Goal: Task Accomplishment & Management: Manage account settings

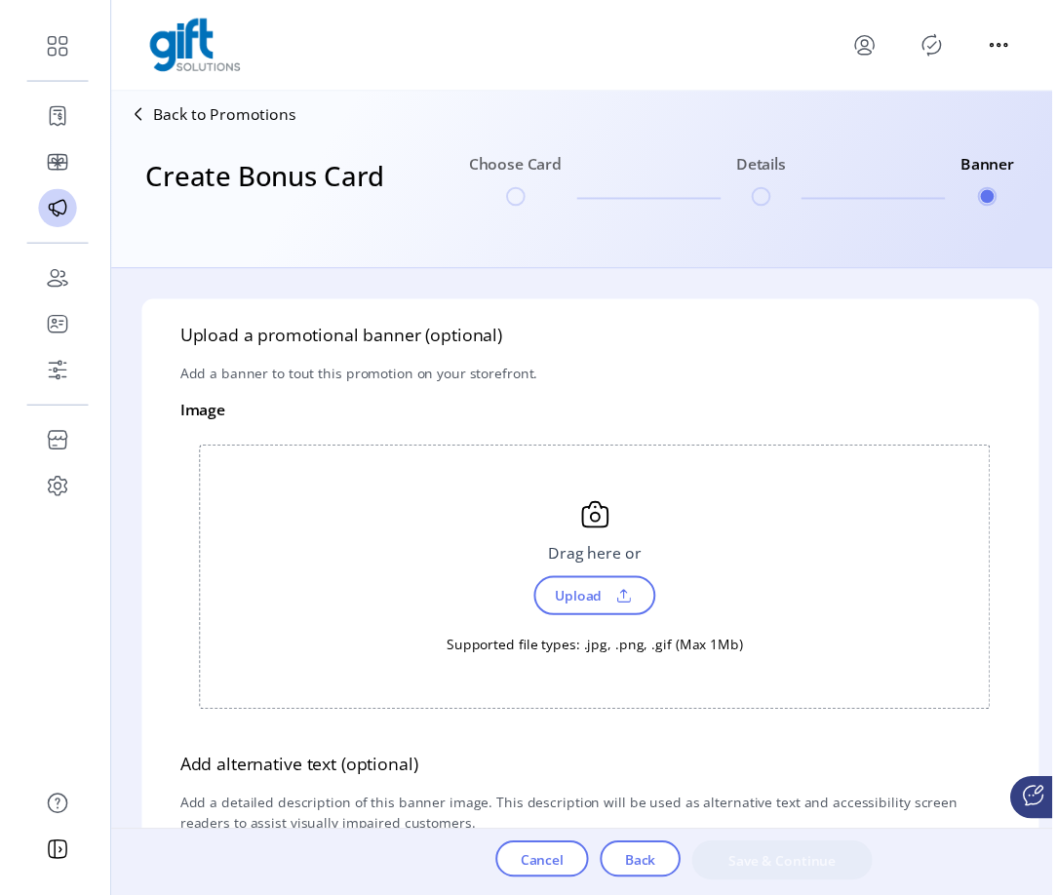
scroll to position [37, 0]
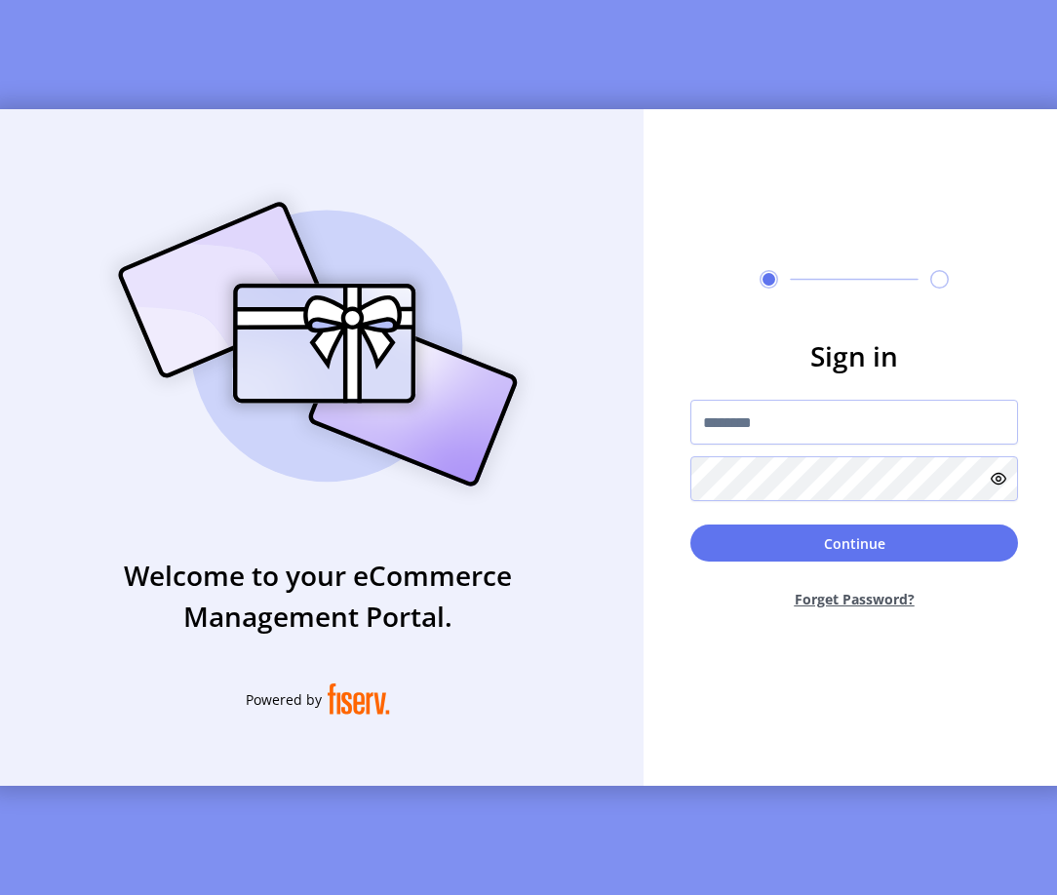
click at [300, 115] on div "Welcome to your eCommerce Management Portal. Powered by" at bounding box center [317, 447] width 651 height 677
click at [723, 425] on input "text" at bounding box center [854, 422] width 328 height 45
type input "**********"
click at [863, 516] on form "**********" at bounding box center [854, 480] width 421 height 290
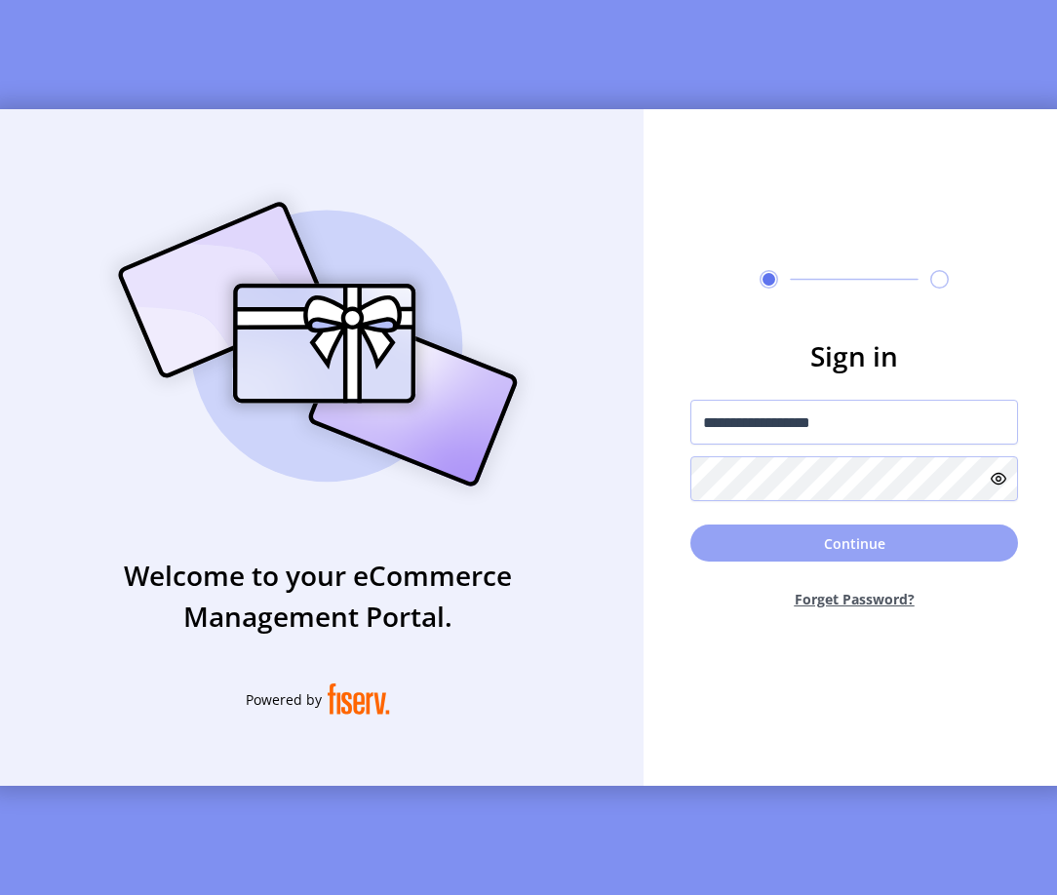
click at [863, 527] on button "Continue" at bounding box center [854, 543] width 328 height 37
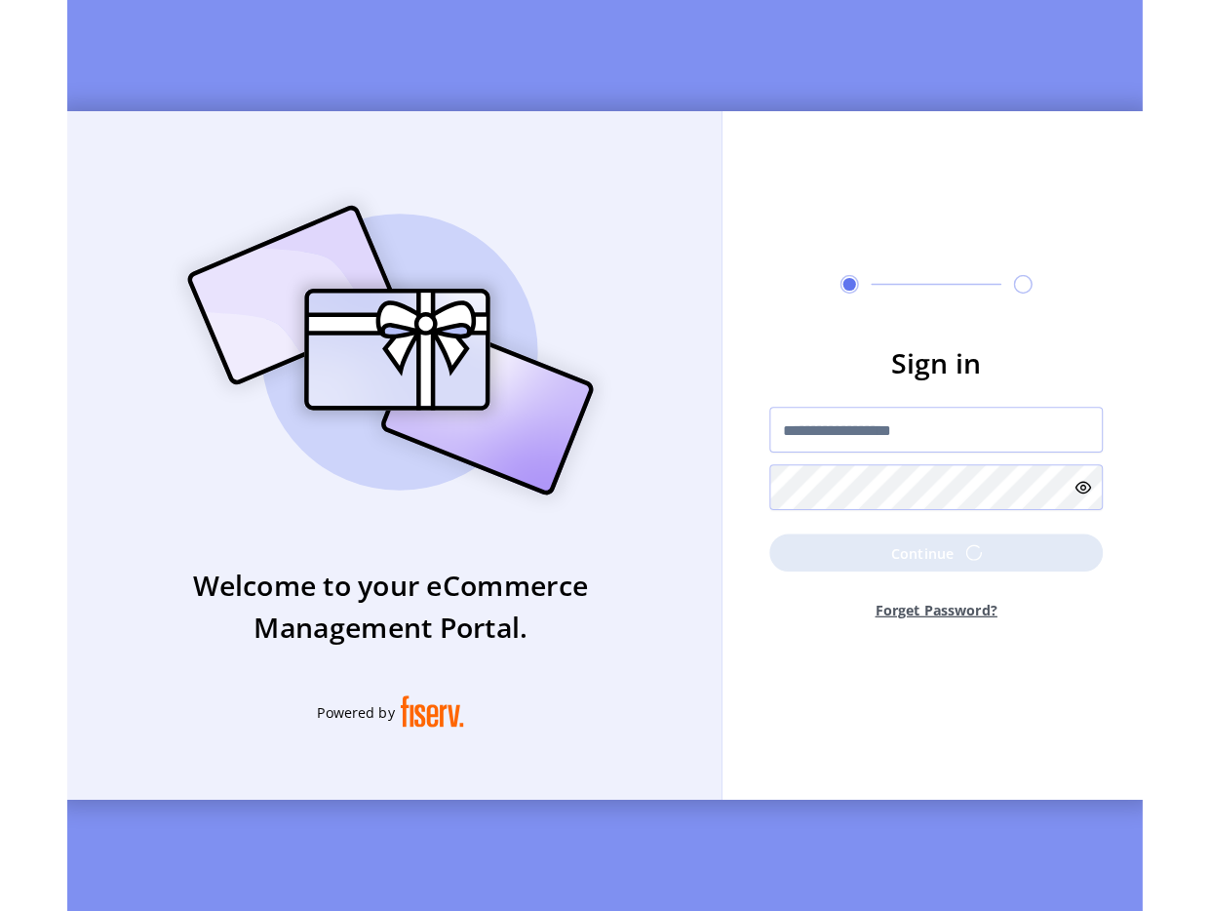
scroll to position [0, 0]
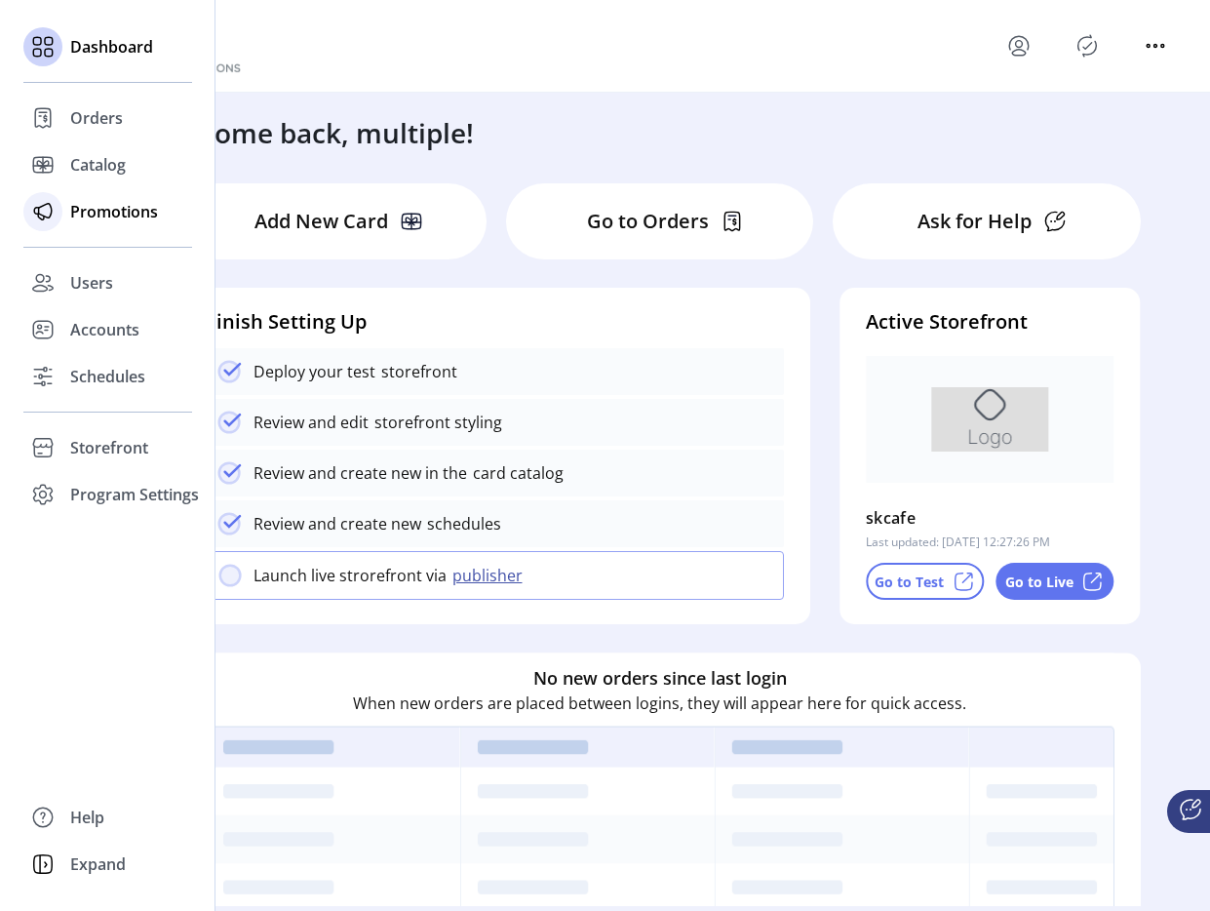
click at [79, 202] on span "Promotions" at bounding box center [114, 211] width 88 height 23
click at [80, 207] on span "Promotions" at bounding box center [114, 211] width 88 height 23
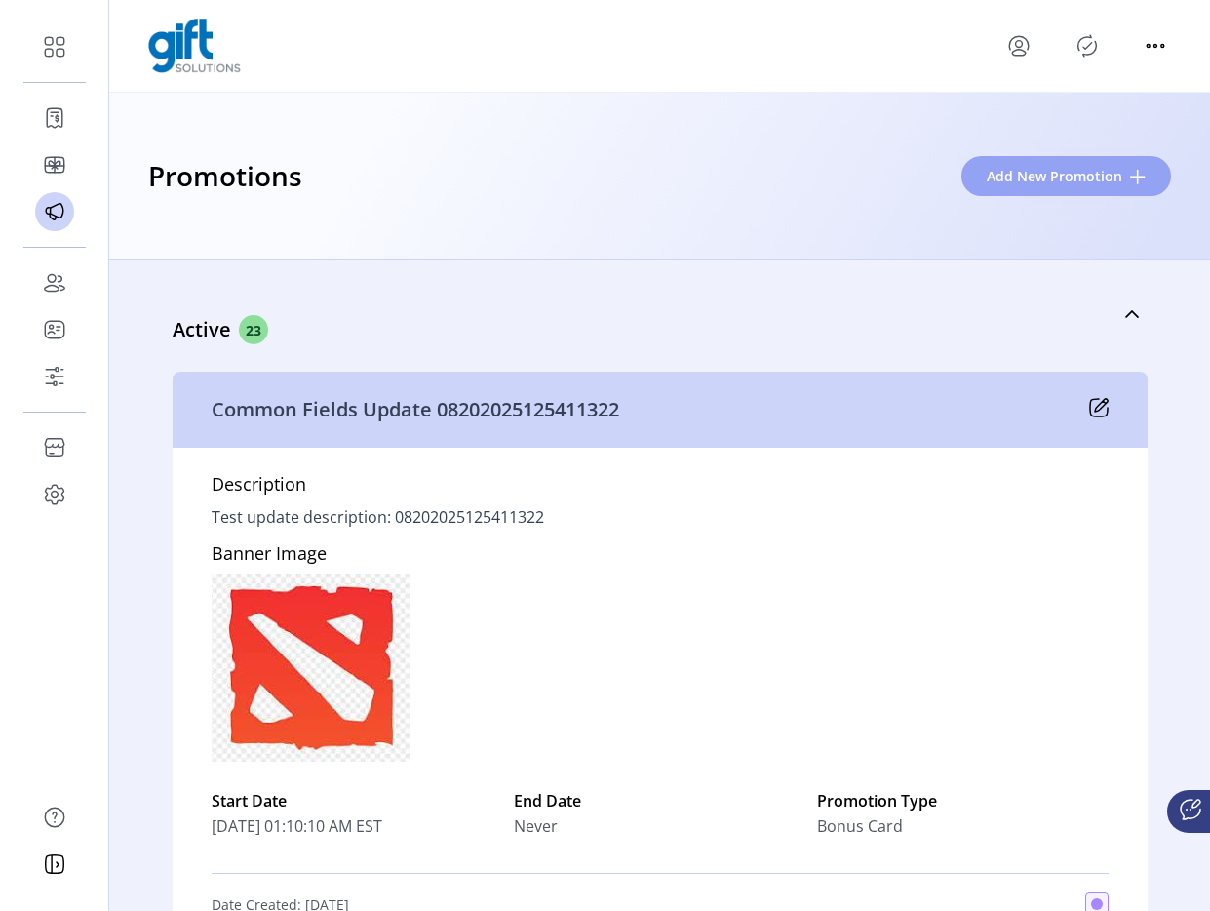
click at [1066, 194] on button "Add New Promotion" at bounding box center [1067, 176] width 210 height 40
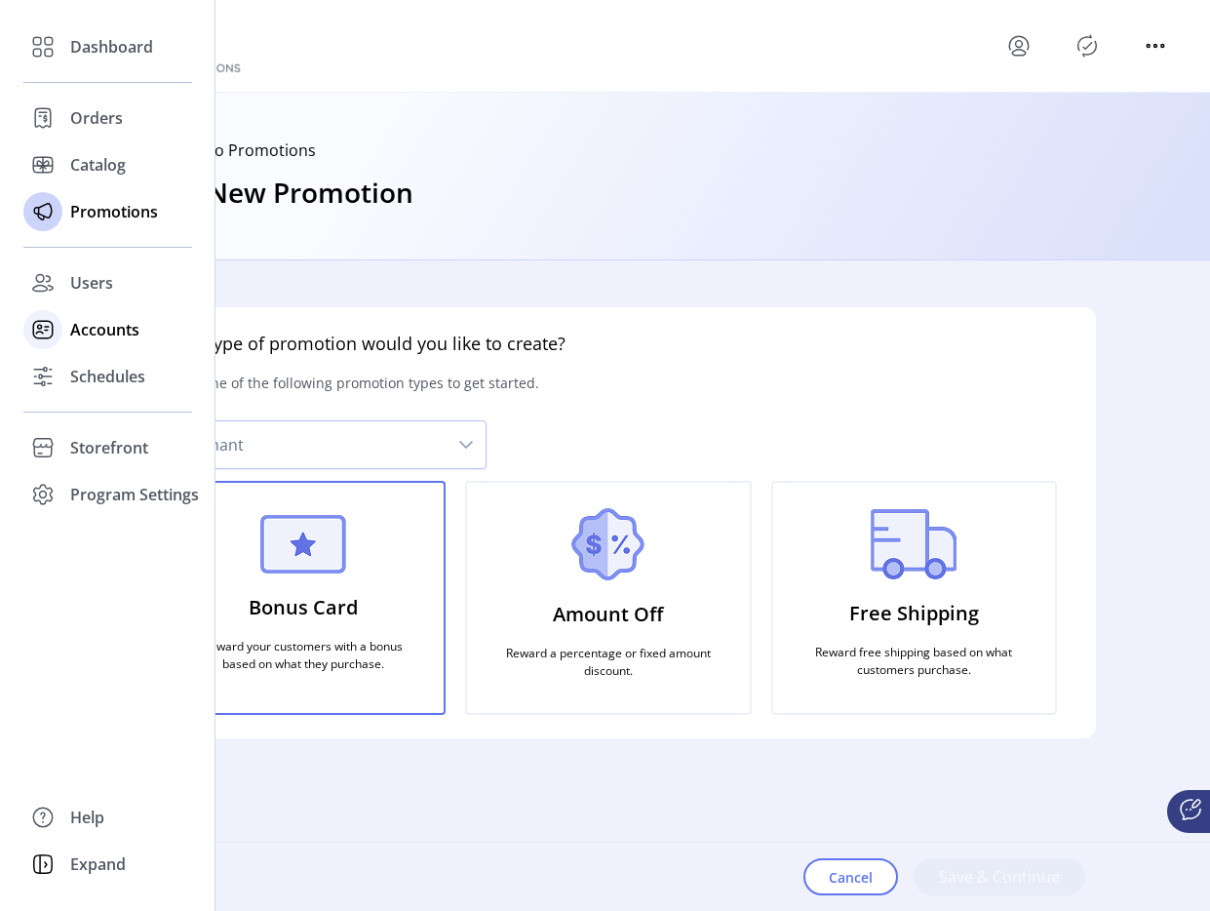
click at [66, 343] on div "Accounts" at bounding box center [107, 329] width 169 height 47
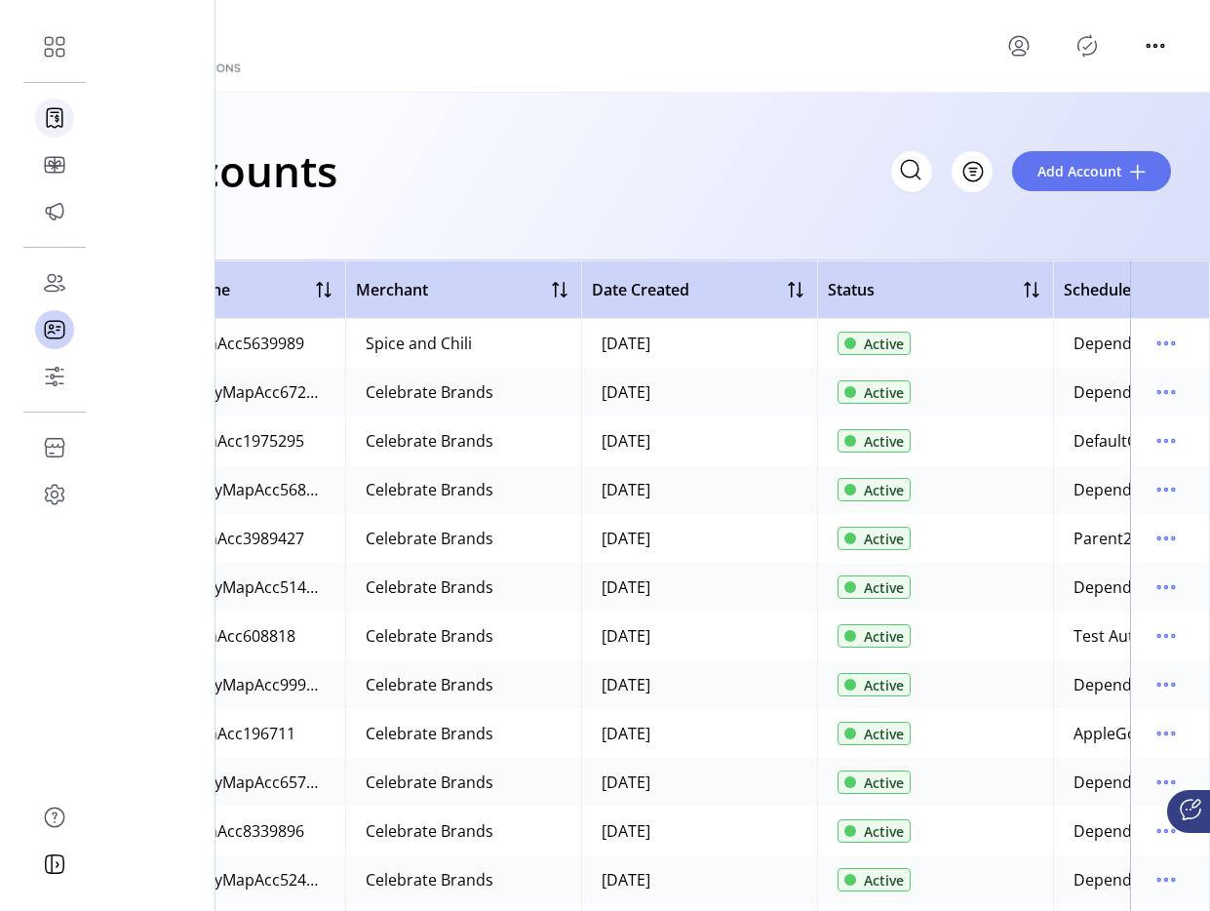
click at [51, 105] on icon at bounding box center [54, 117] width 31 height 31
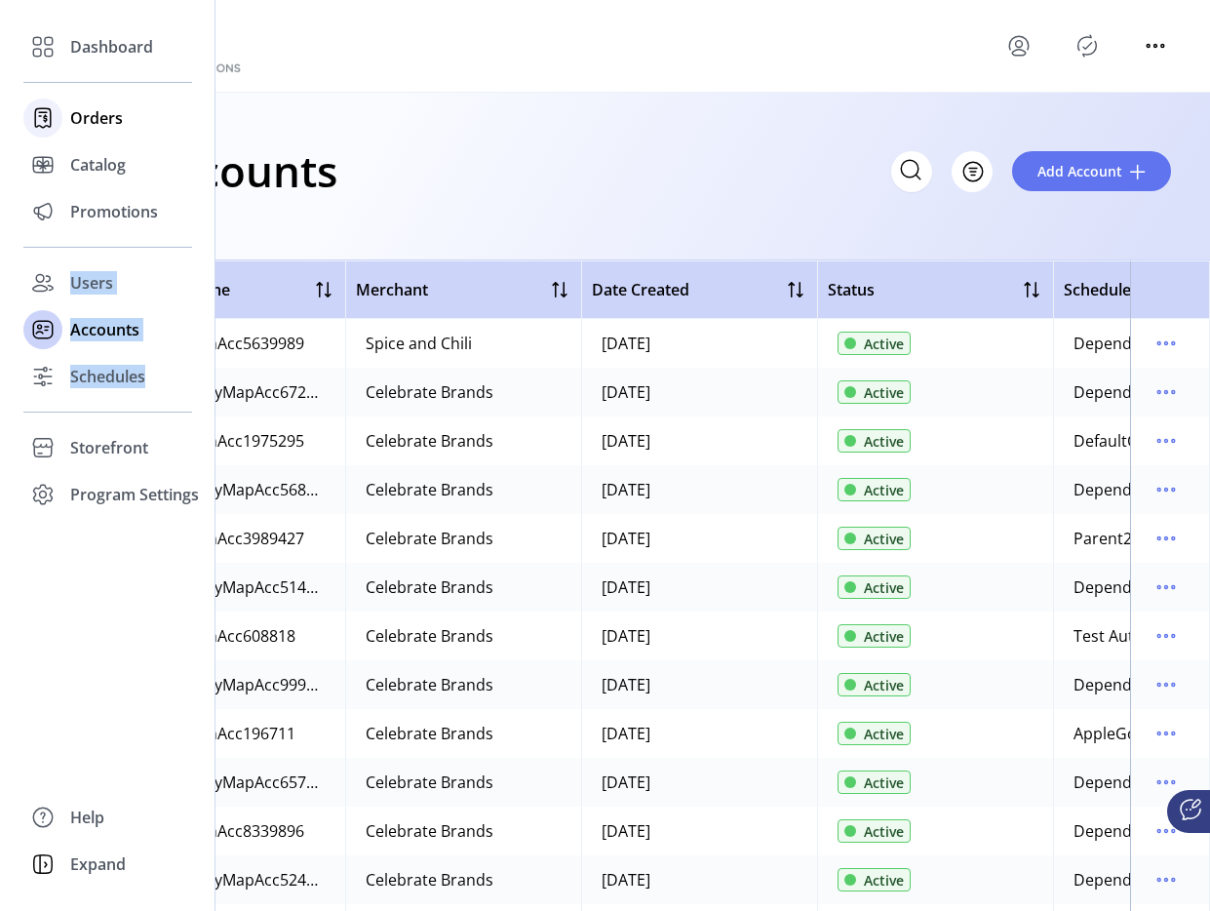
click at [51, 105] on icon at bounding box center [42, 117] width 31 height 31
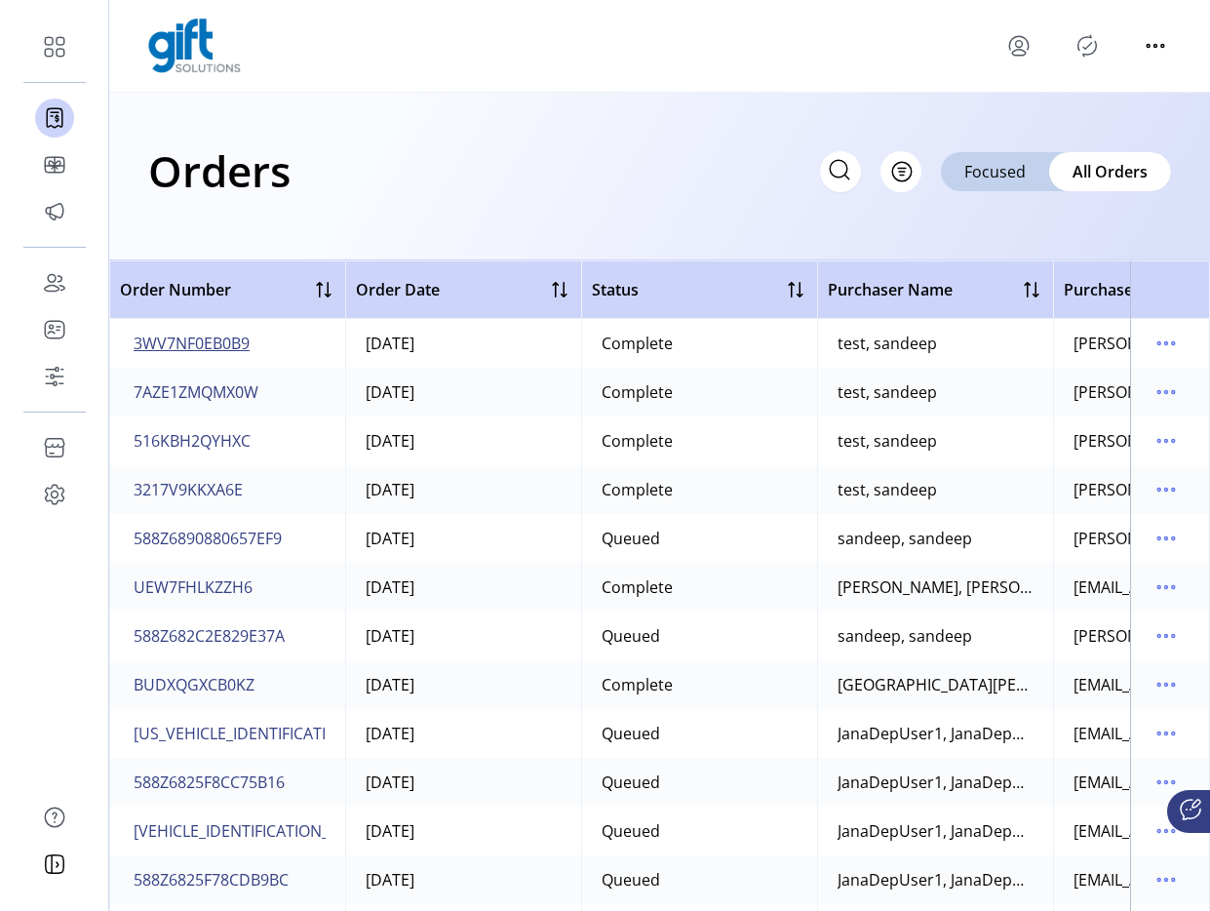
click at [227, 352] on span "3WV7NF0EB0B9" at bounding box center [192, 343] width 116 height 23
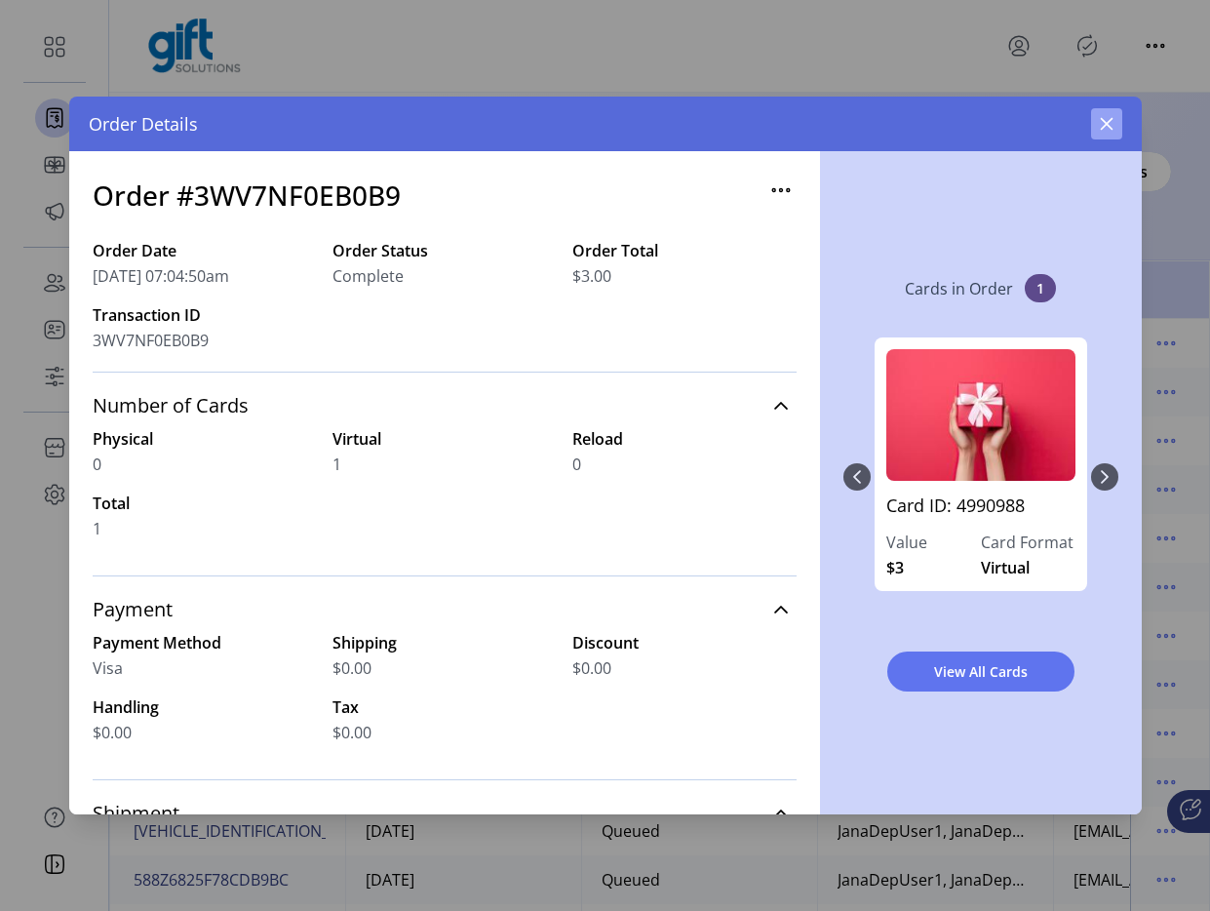
click at [1066, 119] on icon "button" at bounding box center [1106, 124] width 13 height 13
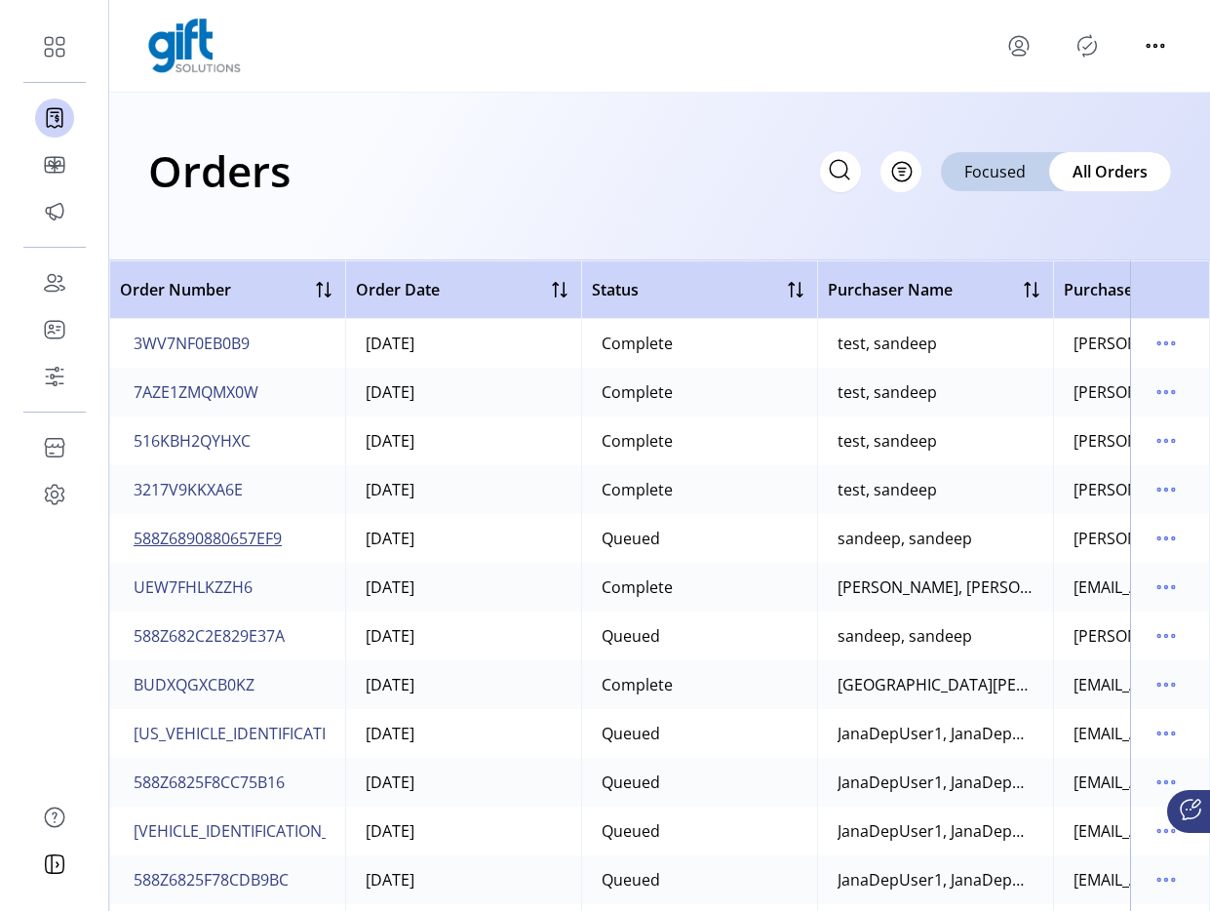
click at [280, 537] on span "588Z6890880657EF9" at bounding box center [208, 538] width 148 height 23
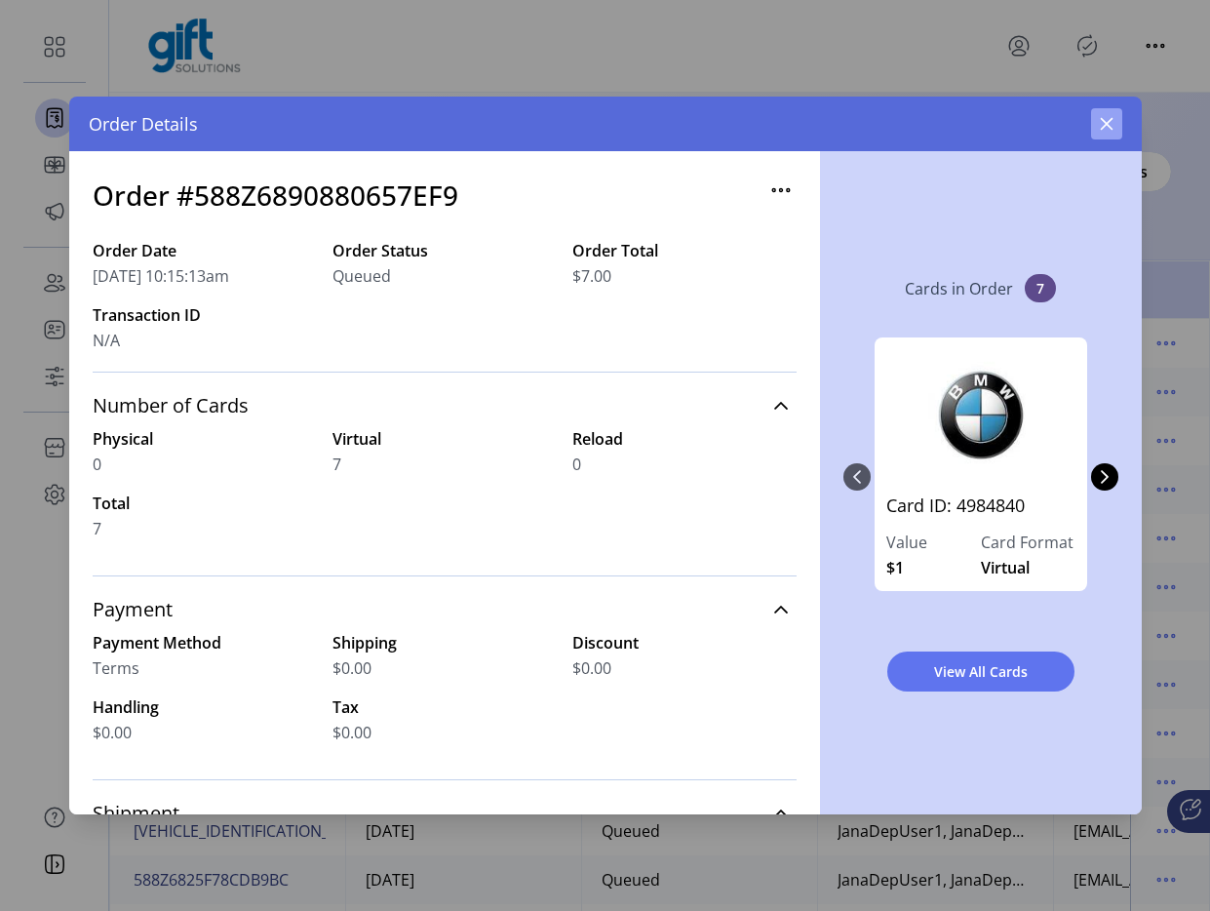
click at [1066, 118] on button "button" at bounding box center [1106, 123] width 31 height 31
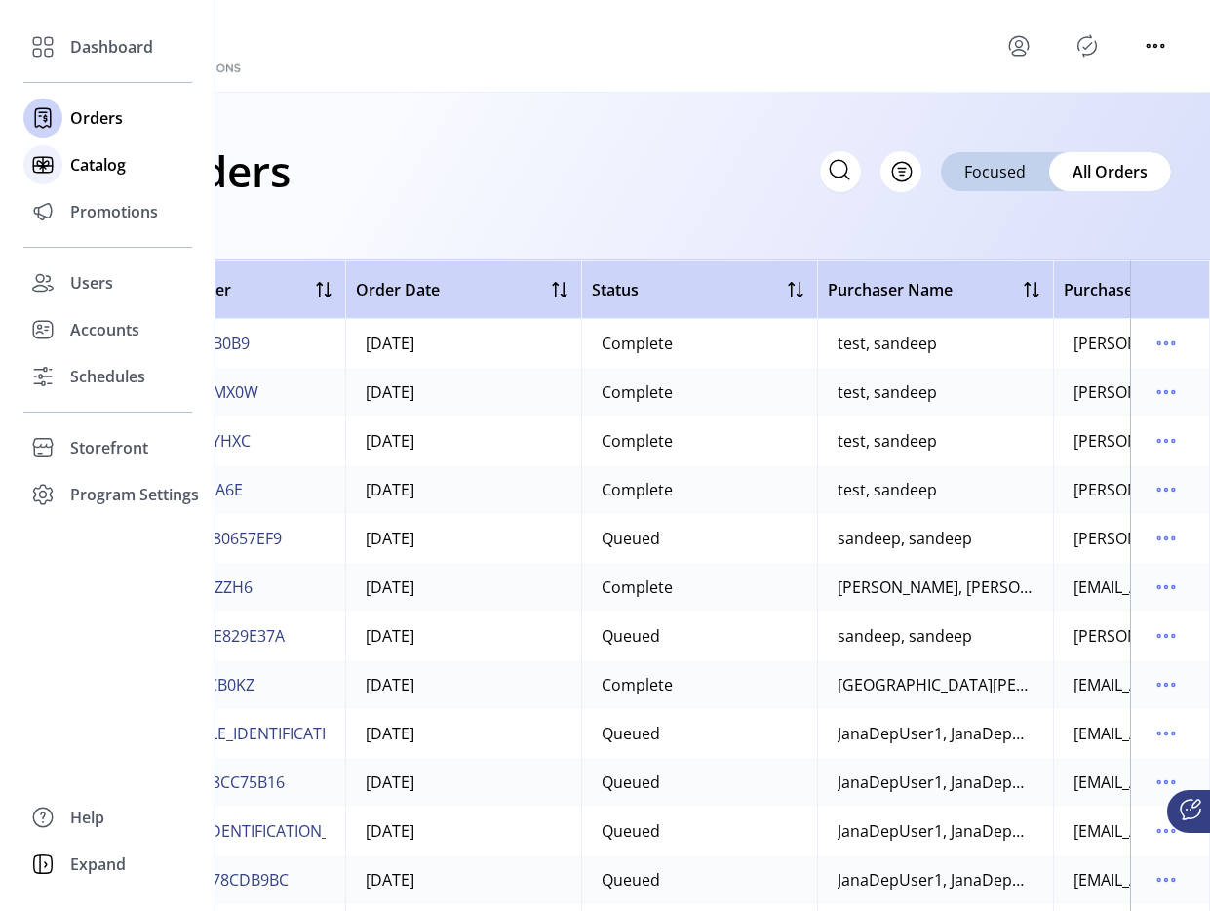
click at [43, 152] on icon at bounding box center [42, 164] width 31 height 31
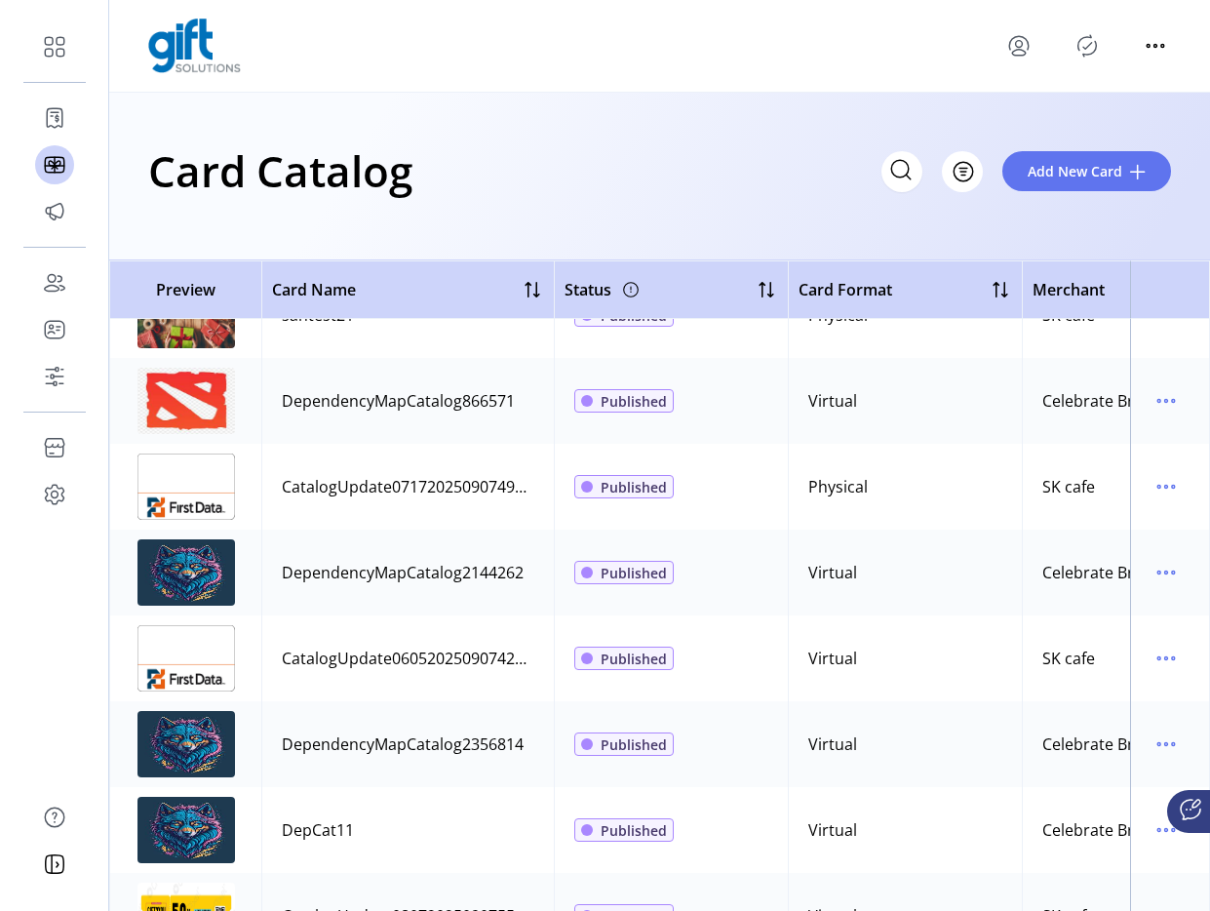
scroll to position [1593, 0]
